Goal: Navigation & Orientation: Find specific page/section

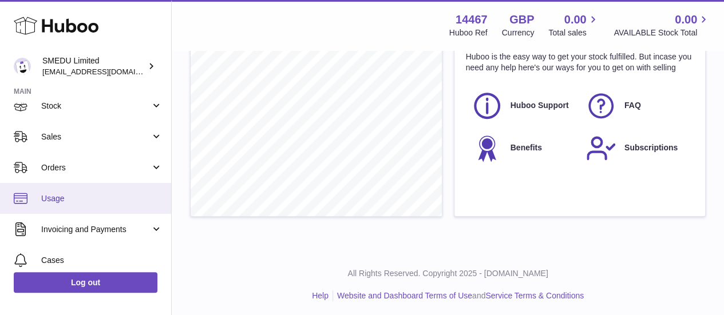
scroll to position [58, 0]
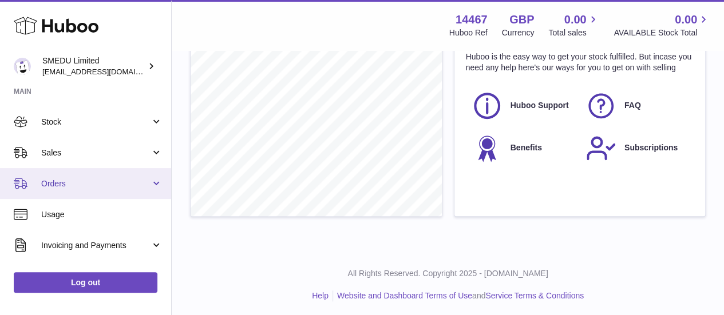
click at [140, 176] on link "Orders" at bounding box center [85, 183] width 171 height 31
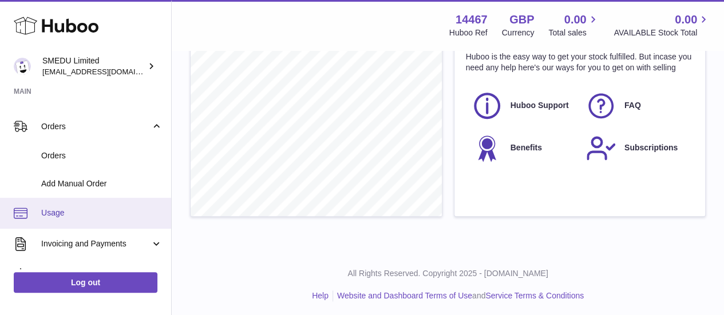
scroll to position [229, 0]
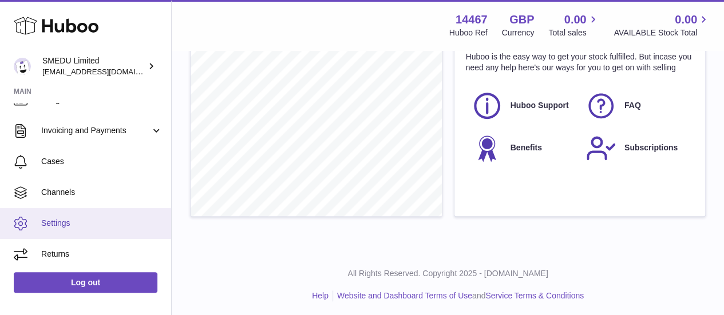
click at [117, 217] on link "Settings" at bounding box center [85, 223] width 171 height 31
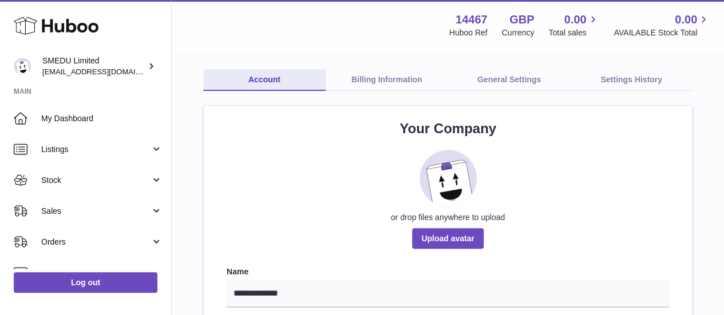
scroll to position [57, 0]
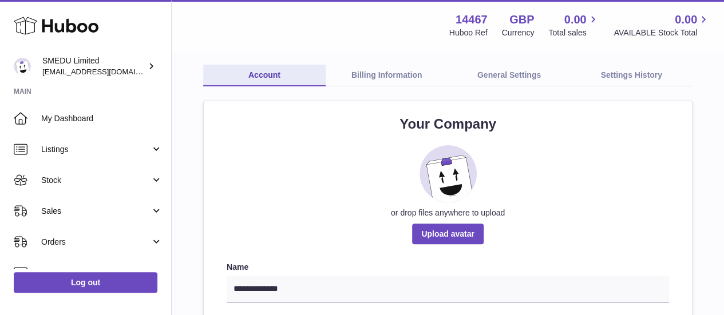
click at [393, 76] on link "Billing Information" at bounding box center [386, 76] width 122 height 22
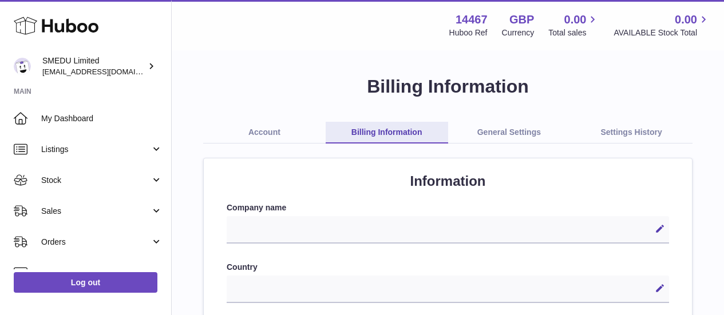
select select
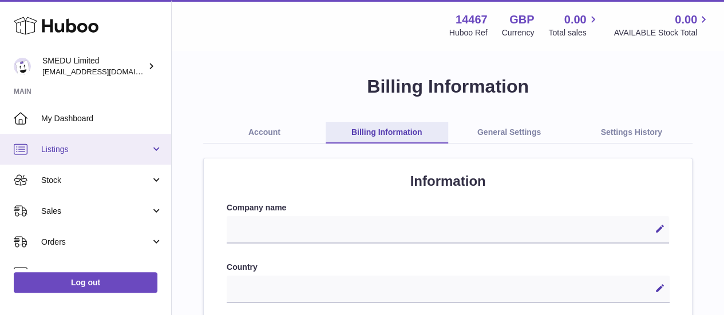
click at [98, 142] on link "Listings" at bounding box center [85, 149] width 171 height 31
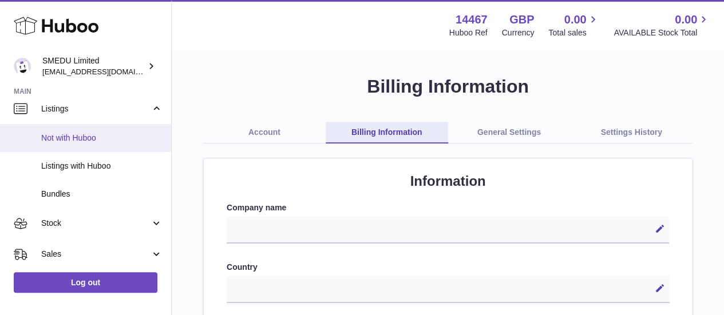
scroll to position [57, 0]
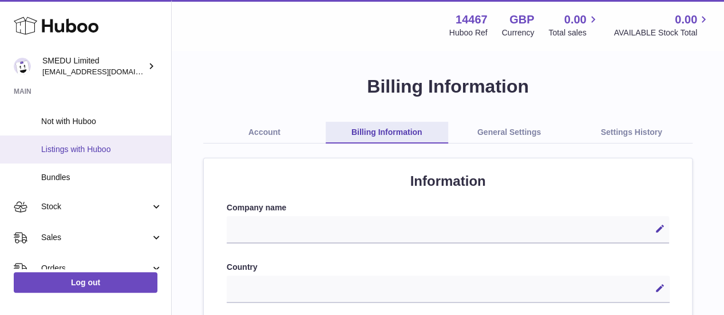
click at [128, 148] on span "Listings with Huboo" at bounding box center [101, 149] width 121 height 11
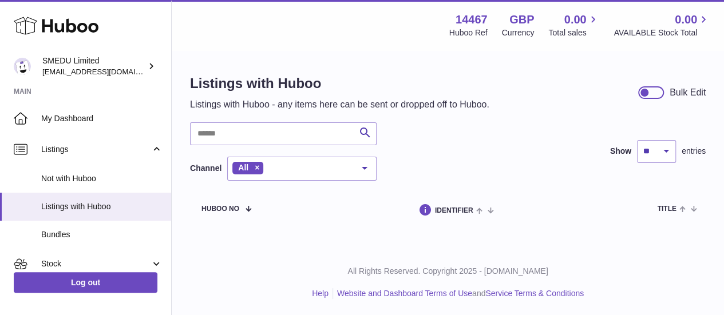
click at [373, 104] on p "Listings with Huboo - any items here can be sent or dropped off to Huboo." at bounding box center [339, 104] width 299 height 13
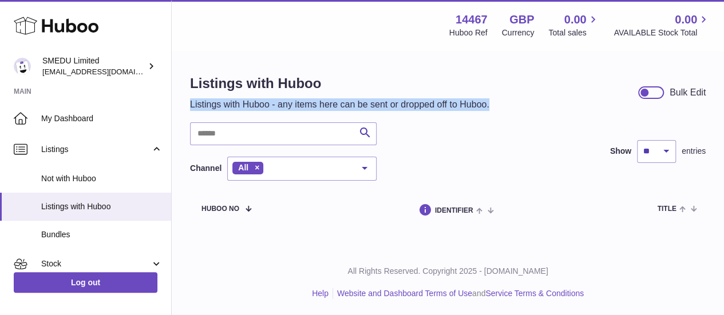
click at [373, 104] on p "Listings with Huboo - any items here can be sent or dropped off to Huboo." at bounding box center [339, 104] width 299 height 13
click at [455, 102] on p "Listings with Huboo - any items here can be sent or dropped off to Huboo." at bounding box center [339, 104] width 299 height 13
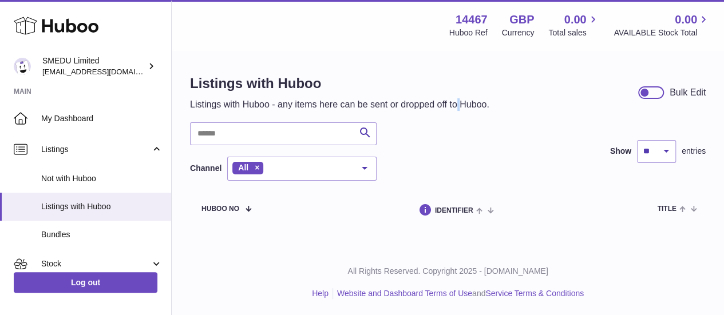
click at [455, 102] on p "Listings with Huboo - any items here can be sent or dropped off to Huboo." at bounding box center [339, 104] width 299 height 13
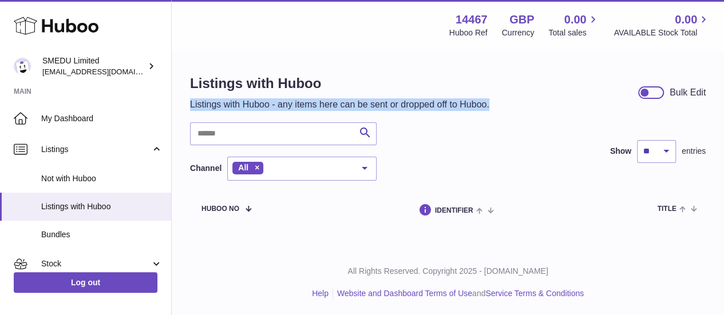
click at [455, 102] on p "Listings with Huboo - any items here can be sent or dropped off to Huboo." at bounding box center [339, 104] width 299 height 13
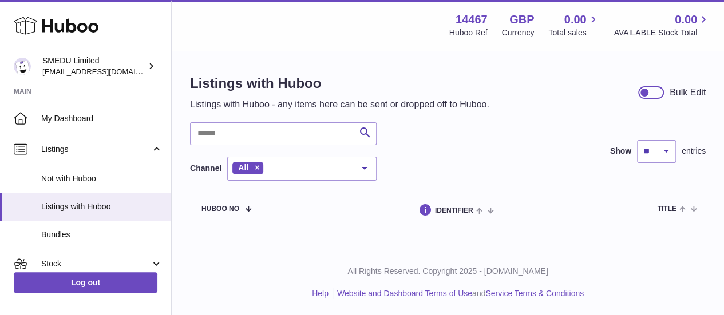
click at [418, 164] on div "Search Channel All All eBay Amazon Shopify Woocommerce Etsy No elements found. …" at bounding box center [447, 151] width 515 height 58
click at [333, 128] on input "text" at bounding box center [283, 133] width 186 height 23
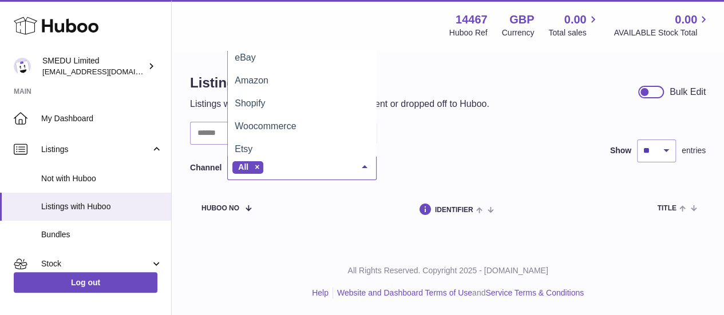
click at [363, 168] on div at bounding box center [364, 168] width 23 height 22
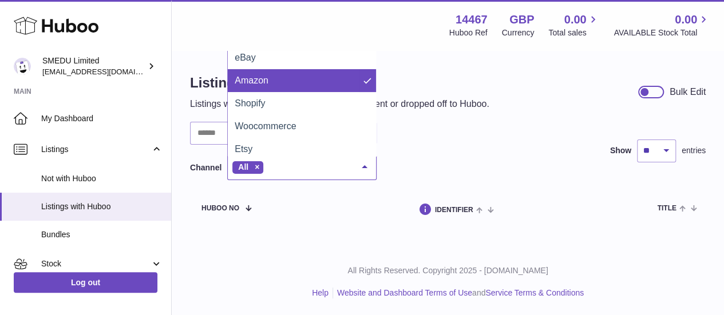
click at [299, 81] on span "Amazon" at bounding box center [302, 80] width 148 height 23
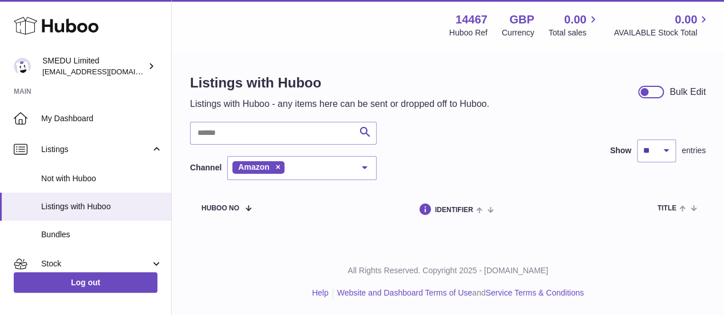
click at [366, 163] on div at bounding box center [364, 168] width 23 height 22
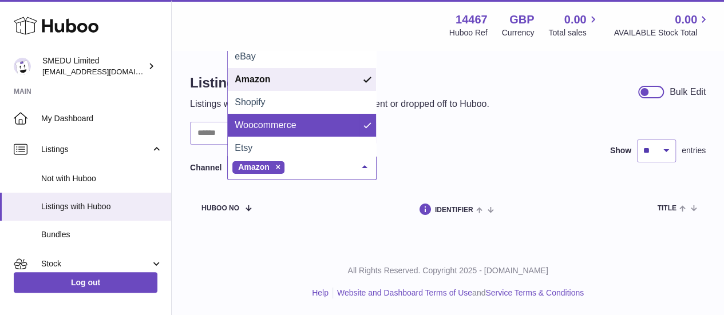
scroll to position [5, 0]
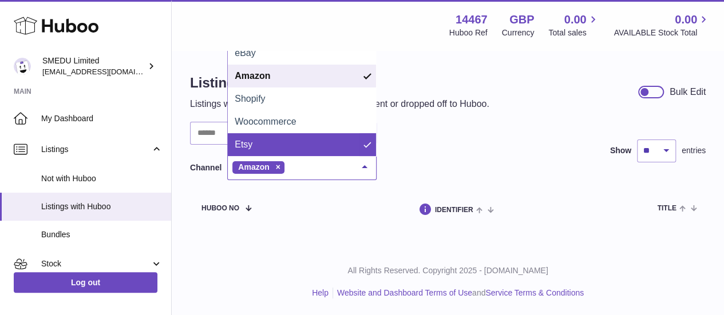
drag, startPoint x: 434, startPoint y: 146, endPoint x: 403, endPoint y: 147, distance: 30.9
click at [432, 142] on div "Search Channel Amazon All eBay Amazon Shopify Woocommerce Etsy No elements foun…" at bounding box center [447, 151] width 515 height 58
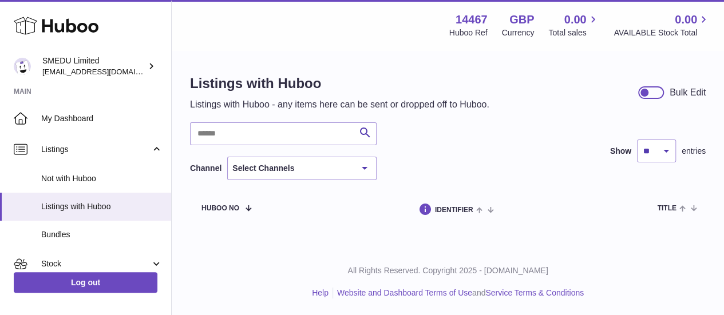
click at [465, 97] on div "Listings with Huboo Listings with Huboo - any items here can be sent or dropped…" at bounding box center [339, 92] width 299 height 37
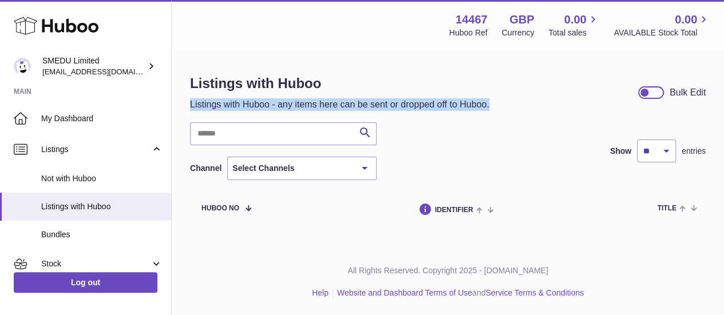
click at [465, 97] on div "Listings with Huboo Listings with Huboo - any items here can be sent or dropped…" at bounding box center [339, 92] width 299 height 37
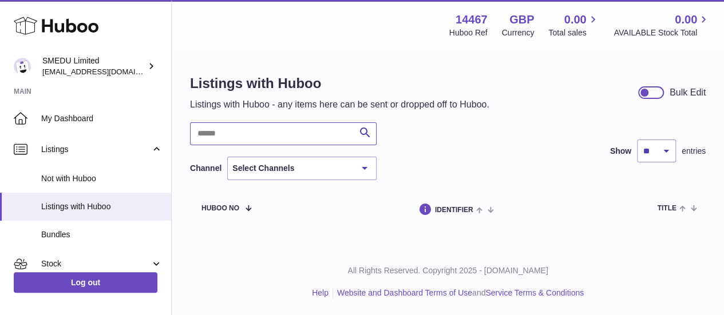
click at [343, 125] on input "text" at bounding box center [283, 133] width 186 height 23
click at [453, 145] on div "Search Channel Select Channels All eBay Amazon Shopify Woocommerce Etsy No elem…" at bounding box center [447, 151] width 515 height 58
click at [247, 208] on span at bounding box center [244, 207] width 10 height 9
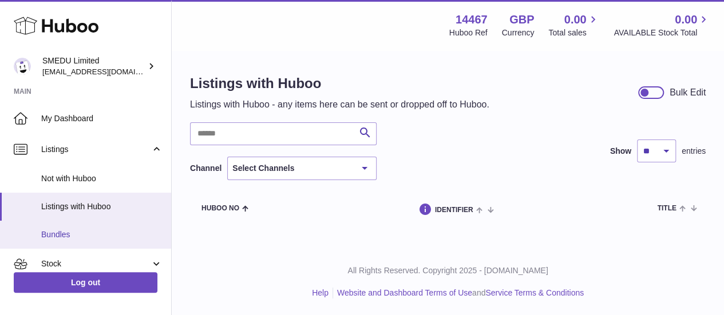
click at [65, 236] on span "Bundles" at bounding box center [101, 234] width 121 height 11
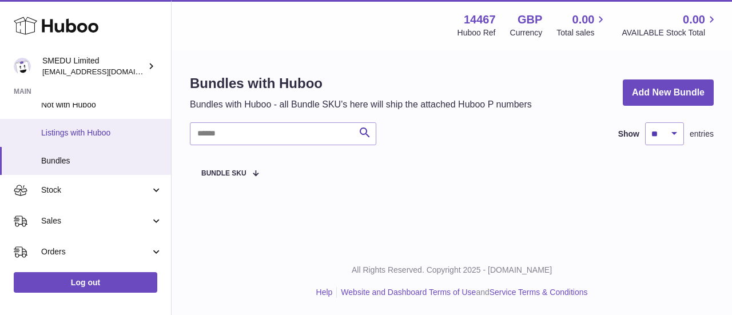
scroll to position [57, 0]
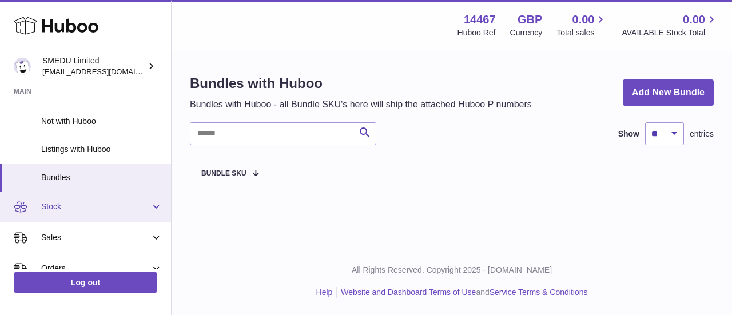
click at [71, 218] on link "Stock" at bounding box center [85, 207] width 171 height 31
click at [97, 210] on span "Stock" at bounding box center [95, 206] width 109 height 11
click at [110, 206] on span "Stock" at bounding box center [95, 206] width 109 height 11
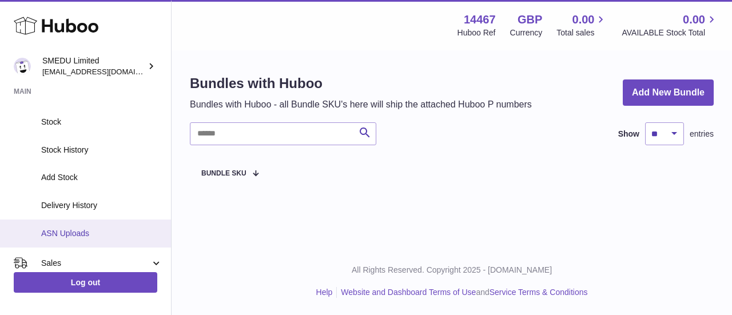
scroll to position [229, 0]
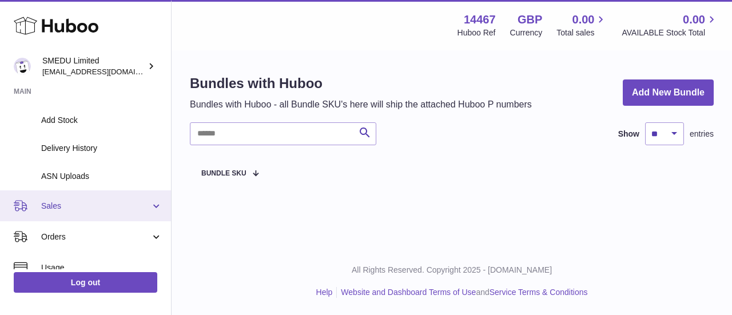
click at [109, 208] on span "Sales" at bounding box center [95, 206] width 109 height 11
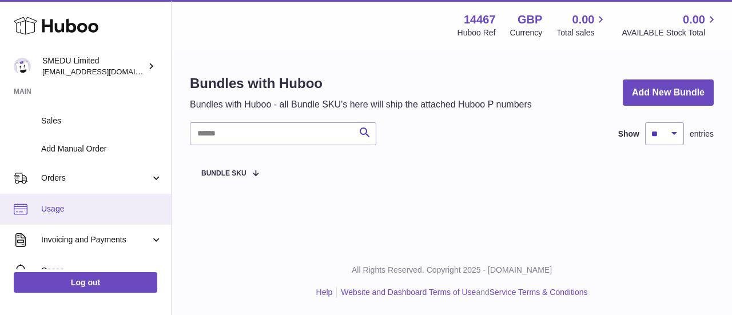
scroll to position [400, 0]
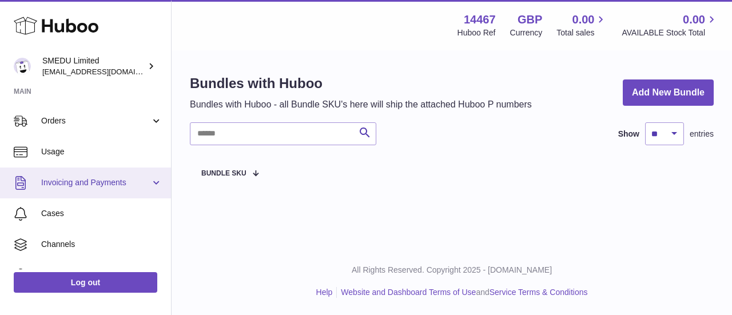
click at [132, 184] on span "Invoicing and Payments" at bounding box center [95, 182] width 109 height 11
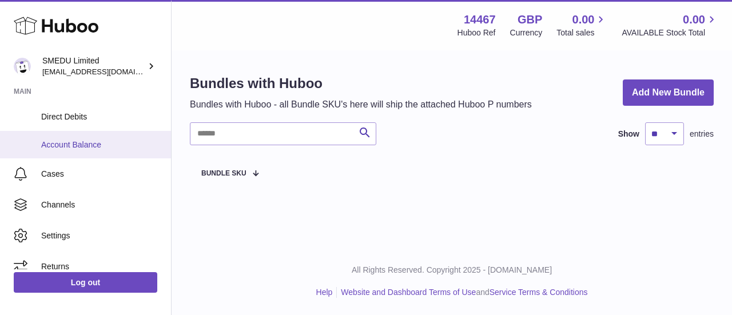
scroll to position [565, 0]
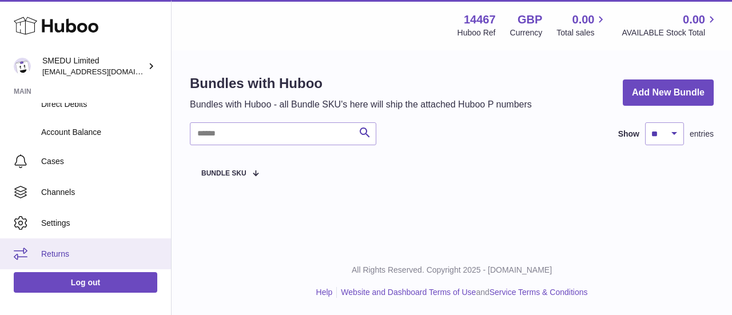
click at [96, 250] on span "Returns" at bounding box center [101, 254] width 121 height 11
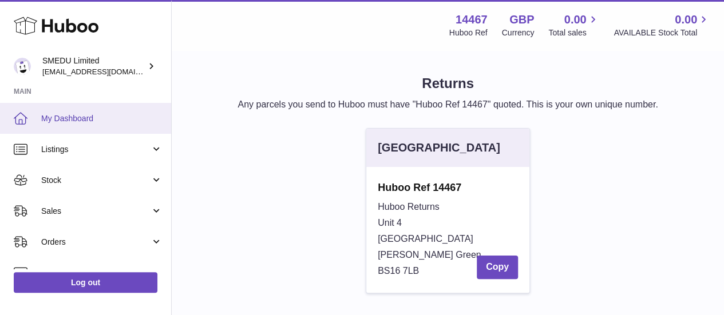
click at [90, 119] on span "My Dashboard" at bounding box center [101, 118] width 121 height 11
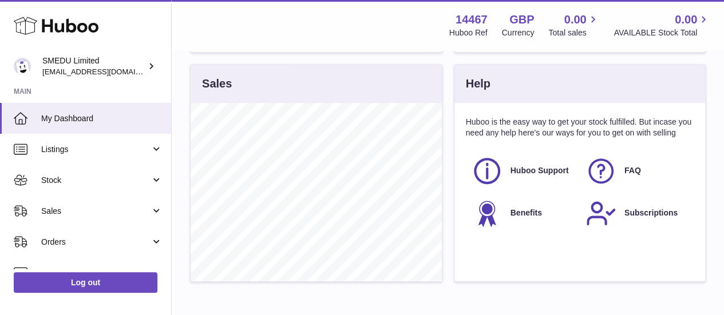
scroll to position [498, 0]
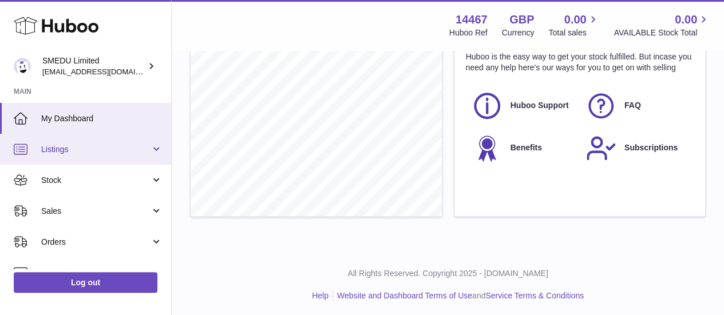
click at [160, 143] on link "Listings" at bounding box center [85, 149] width 171 height 31
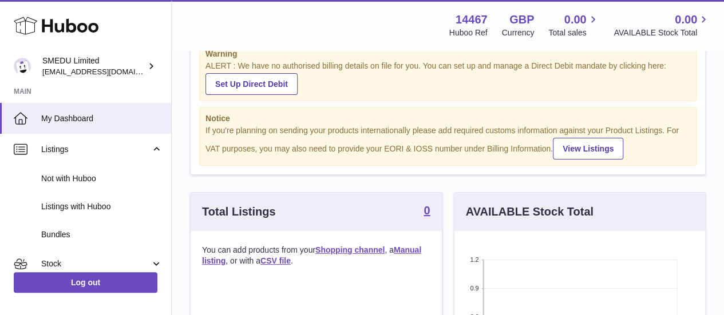
scroll to position [0, 0]
